Goal: Find contact information: Find contact information

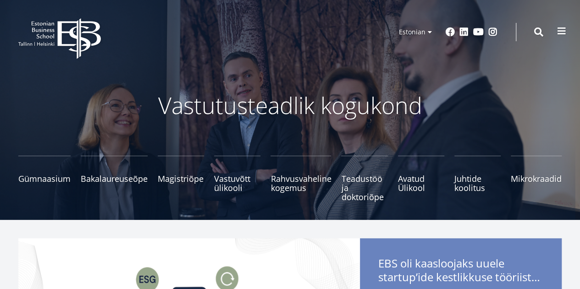
click at [560, 29] on span at bounding box center [561, 31] width 9 height 9
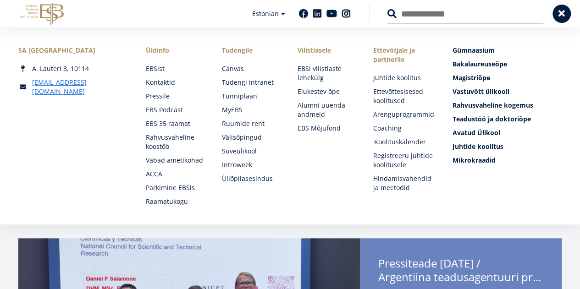
click at [387, 142] on link "Koolituskalender" at bounding box center [404, 141] width 61 height 9
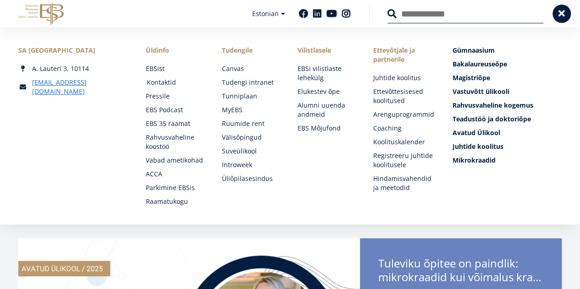
click at [176, 80] on link "Kontaktid" at bounding box center [175, 82] width 57 height 9
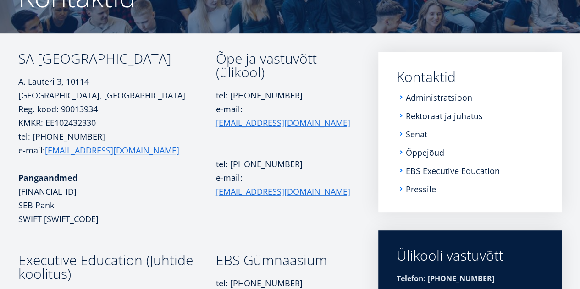
scroll to position [114, 0]
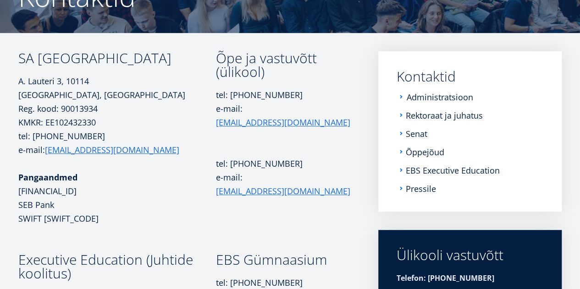
click at [450, 98] on link "Administratsioon" at bounding box center [439, 97] width 66 height 9
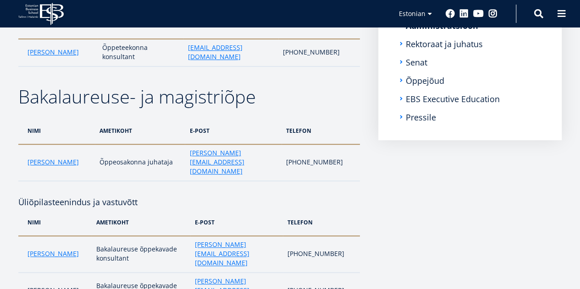
scroll to position [202, 0]
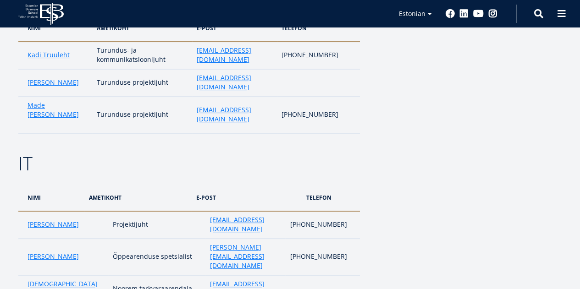
scroll to position [1796, 0]
